Goal: Transaction & Acquisition: Purchase product/service

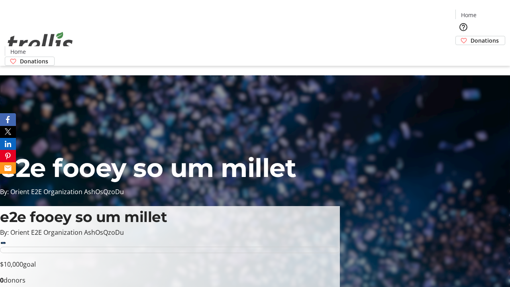
click at [470, 36] on span "Donations" at bounding box center [484, 40] width 28 height 8
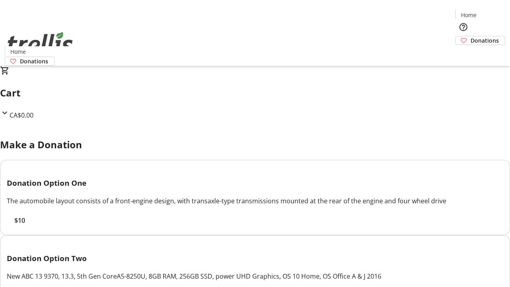
click at [25, 225] on span "$10" at bounding box center [19, 220] width 11 height 10
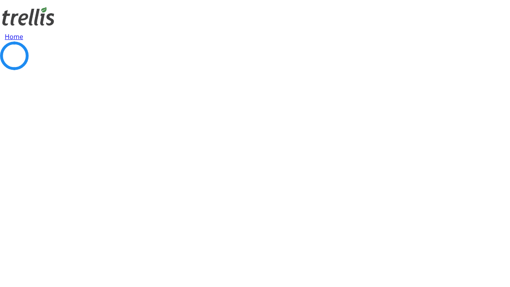
select select "CA"
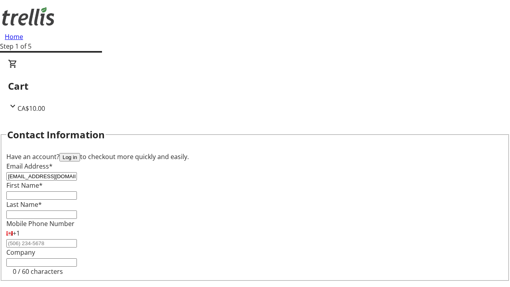
type input "[EMAIL_ADDRESS][DOMAIN_NAME]"
type input "[PERSON_NAME]"
type input "[STREET_ADDRESS][PERSON_NAME]"
type input "Kelowna"
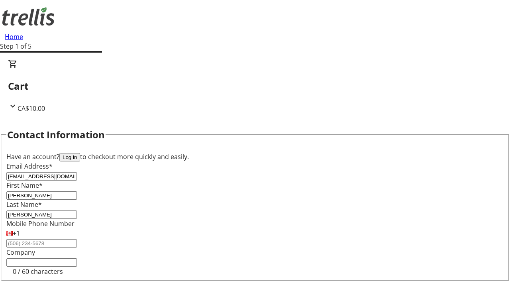
select select "BC"
type input "Kelowna"
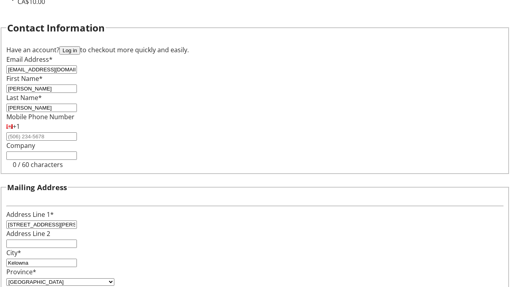
type input "V1Y 0C2"
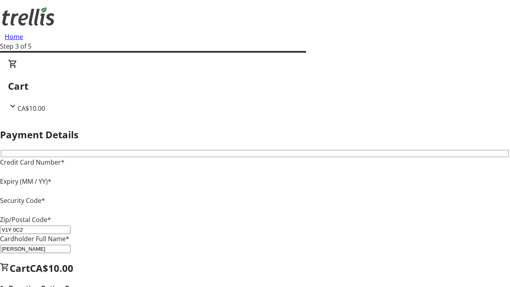
type input "V1Y 0C2"
